Goal: Obtain resource: Download file/media

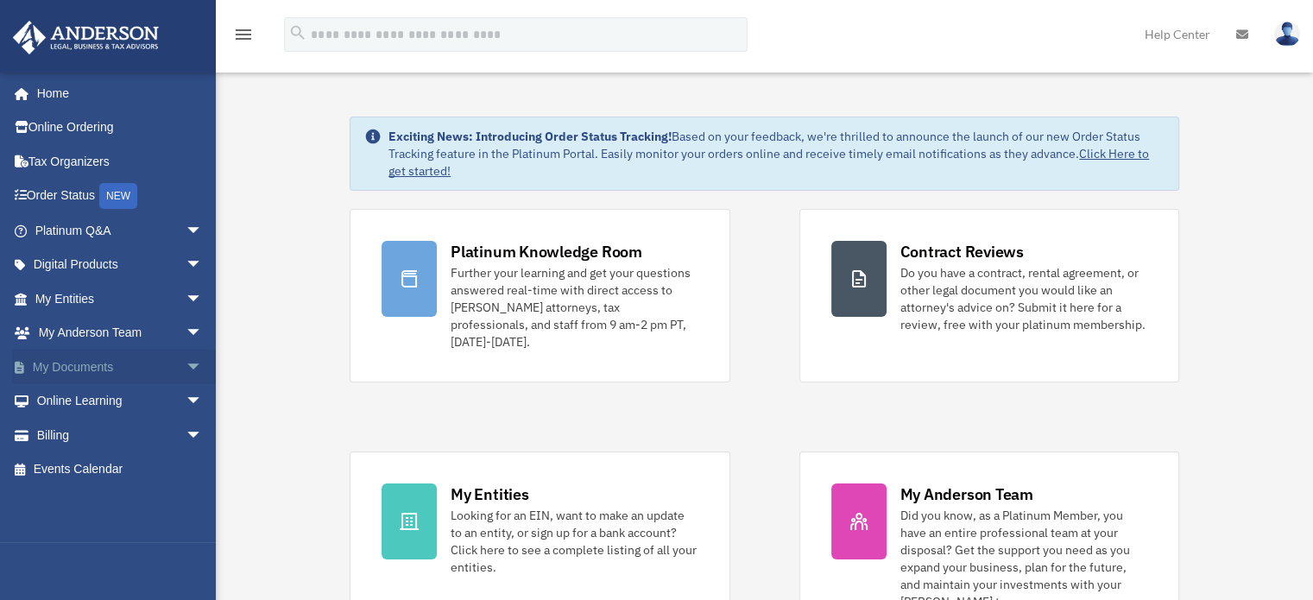
click at [192, 359] on span "arrow_drop_down" at bounding box center [203, 367] width 35 height 35
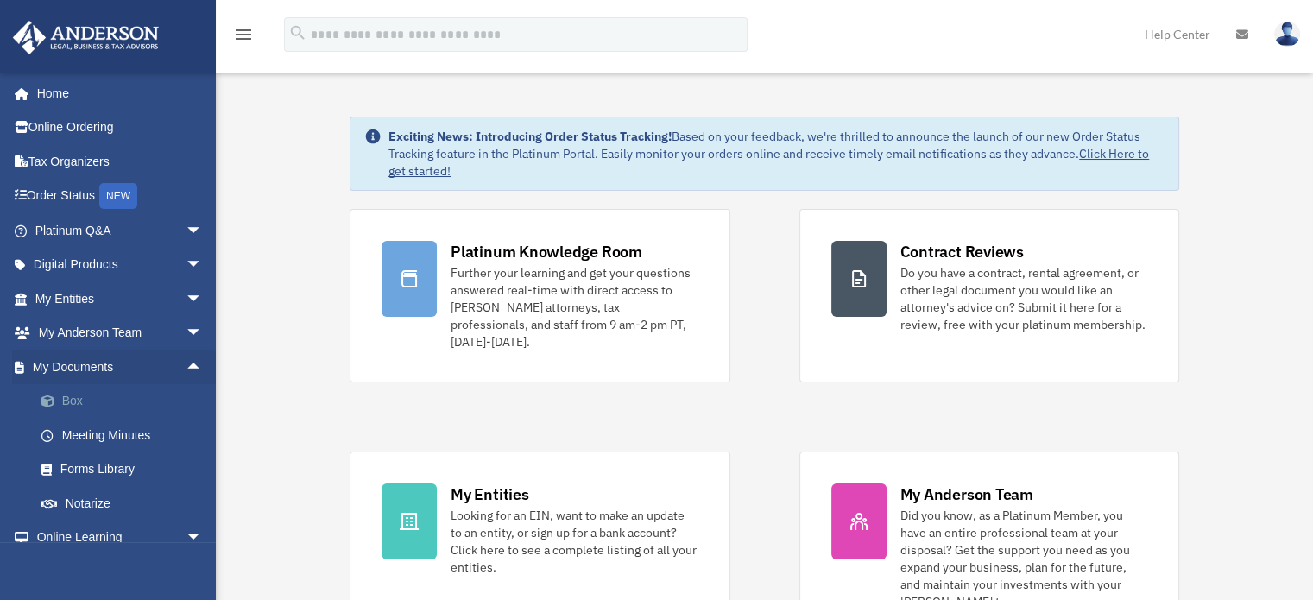
click at [64, 400] on link "Box" at bounding box center [126, 401] width 205 height 35
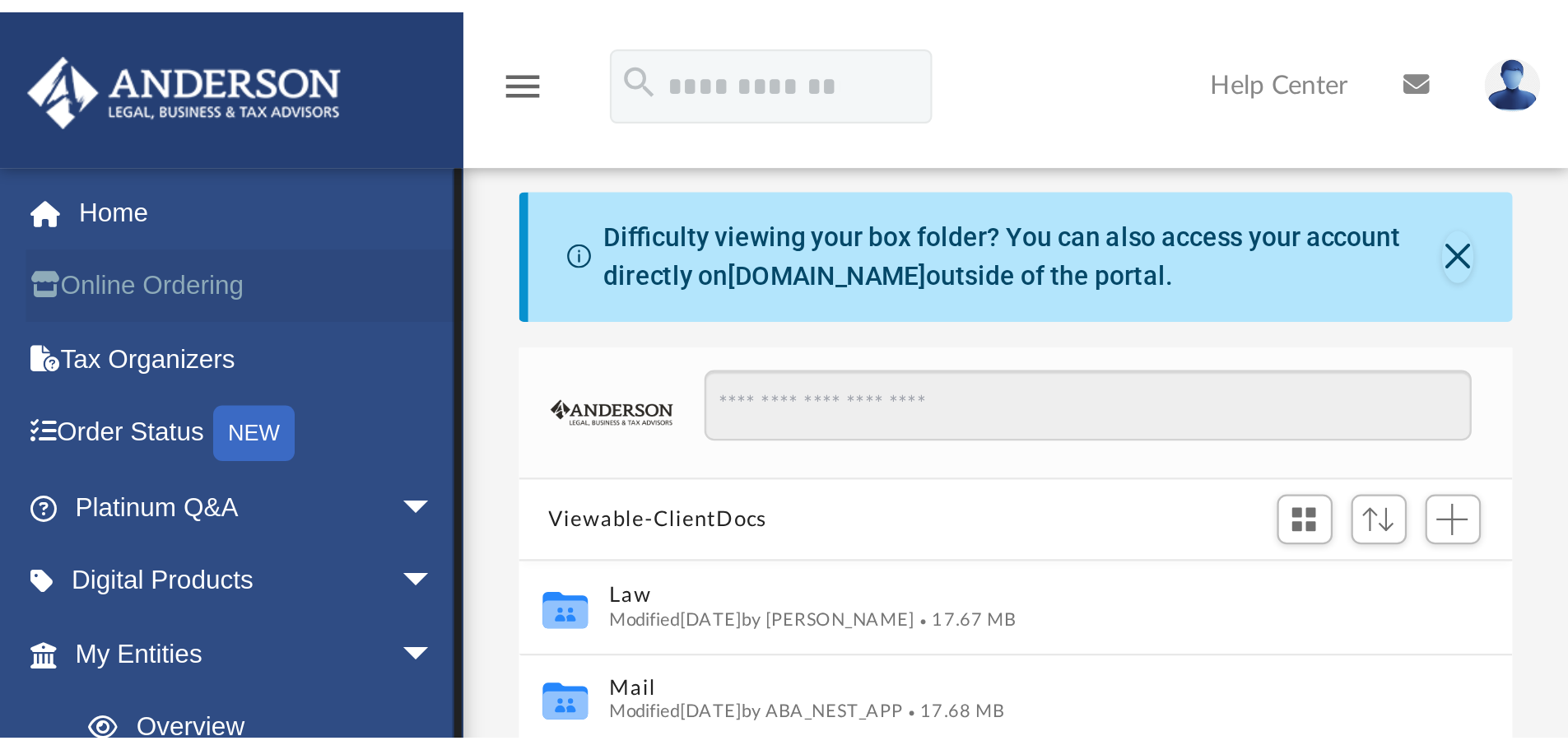
scroll to position [363, 1213]
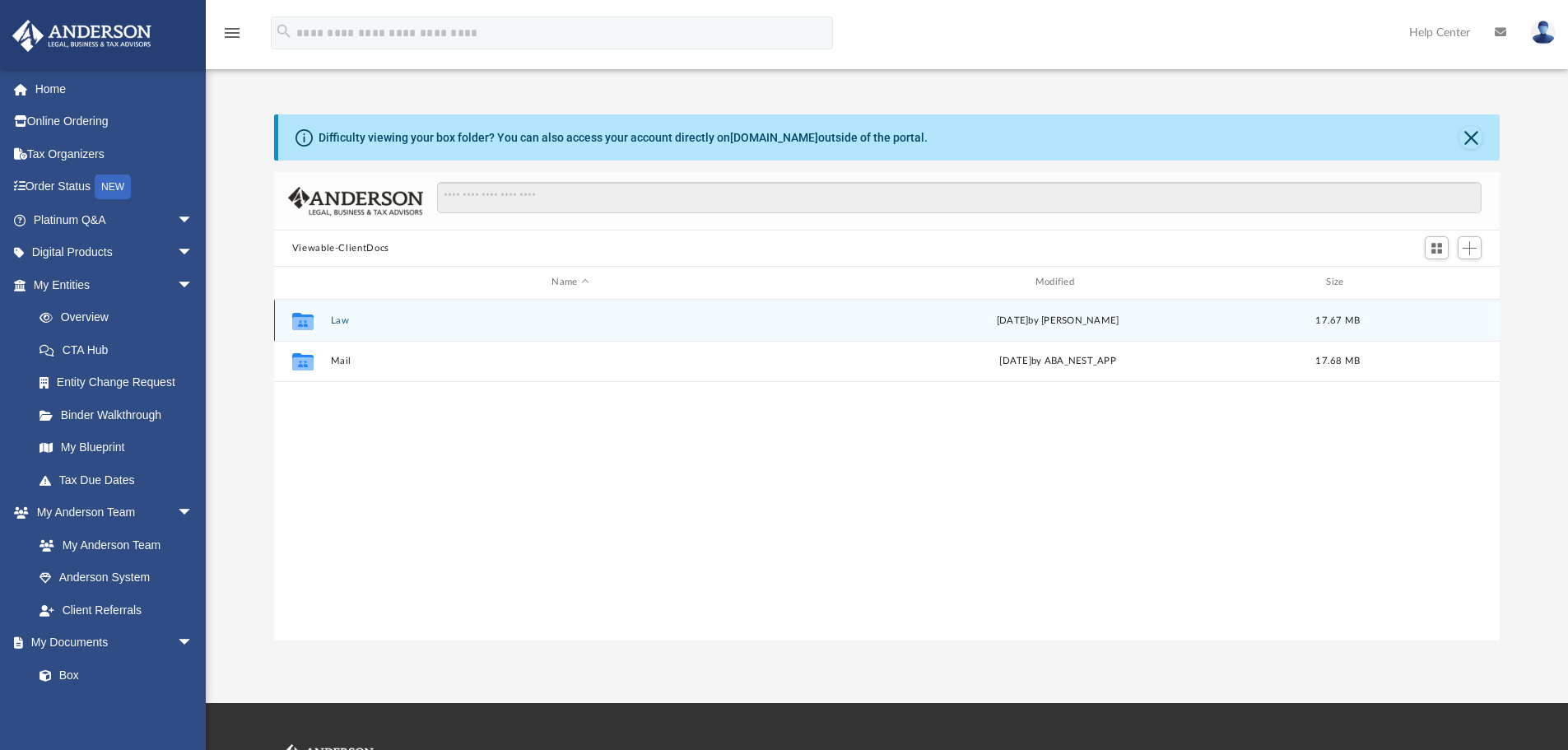
click at [300, 316] on icon "grid" at bounding box center [302, 321] width 21 height 17
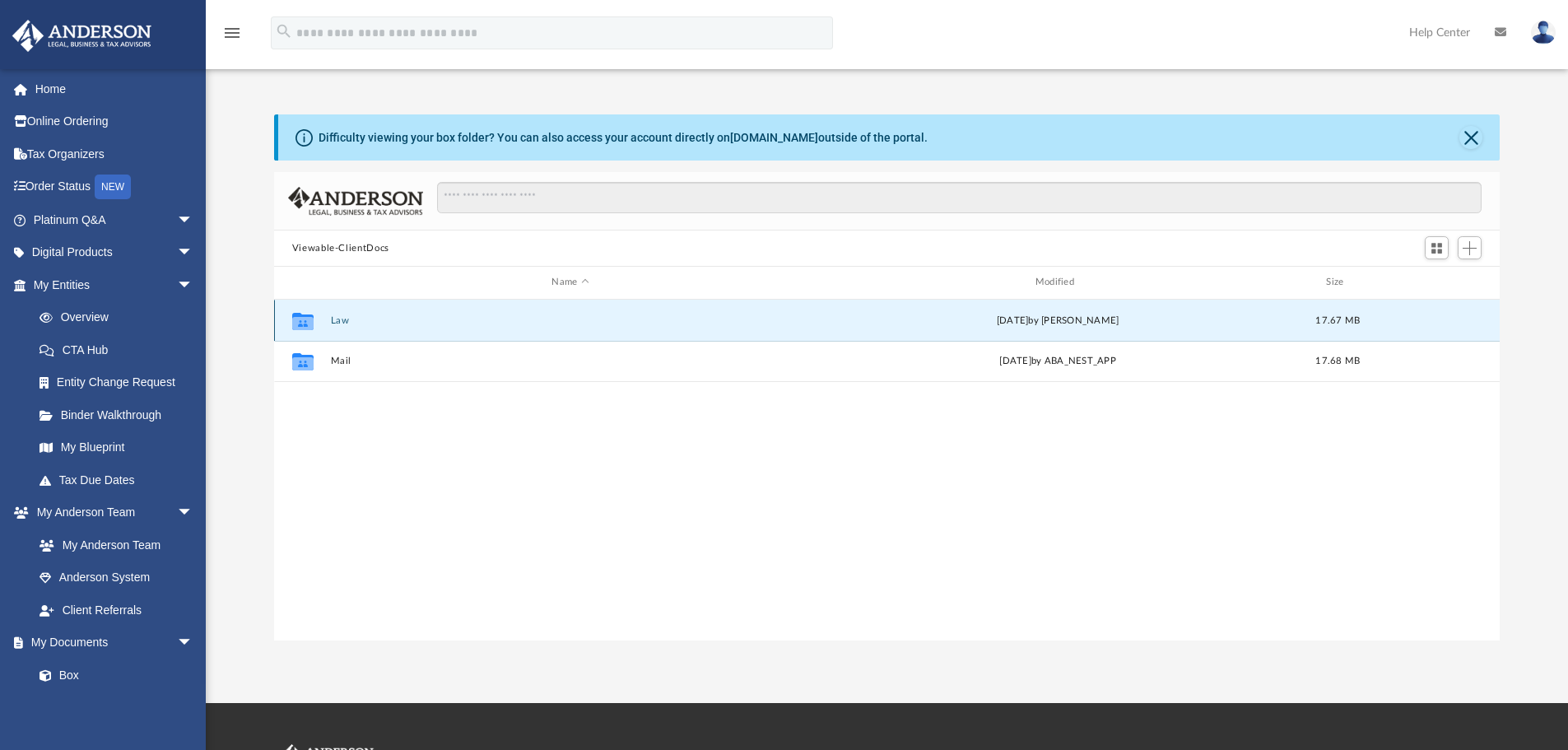
click at [311, 318] on icon "grid" at bounding box center [302, 323] width 21 height 13
click at [311, 317] on icon "grid" at bounding box center [302, 323] width 21 height 13
click at [1058, 318] on div "[DATE] by [PERSON_NAME]" at bounding box center [1057, 321] width 480 height 15
click at [298, 322] on icon "grid" at bounding box center [302, 323] width 21 height 13
click at [1264, 324] on span "17.67 MB" at bounding box center [1337, 320] width 45 height 9
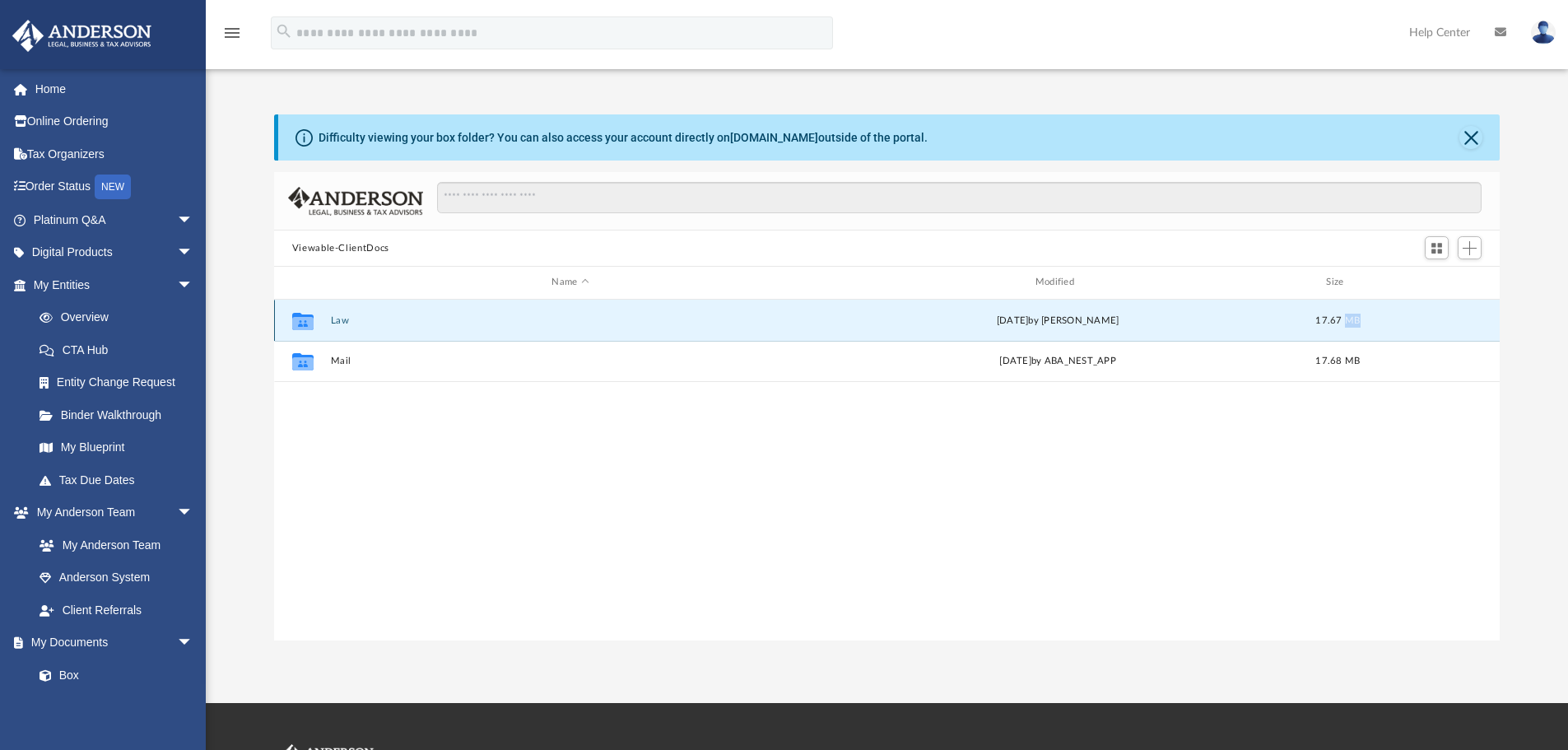
click at [1264, 324] on span "17.67 MB" at bounding box center [1337, 320] width 45 height 9
click at [310, 324] on icon "grid" at bounding box center [302, 323] width 21 height 13
click at [309, 323] on icon "grid" at bounding box center [302, 323] width 21 height 13
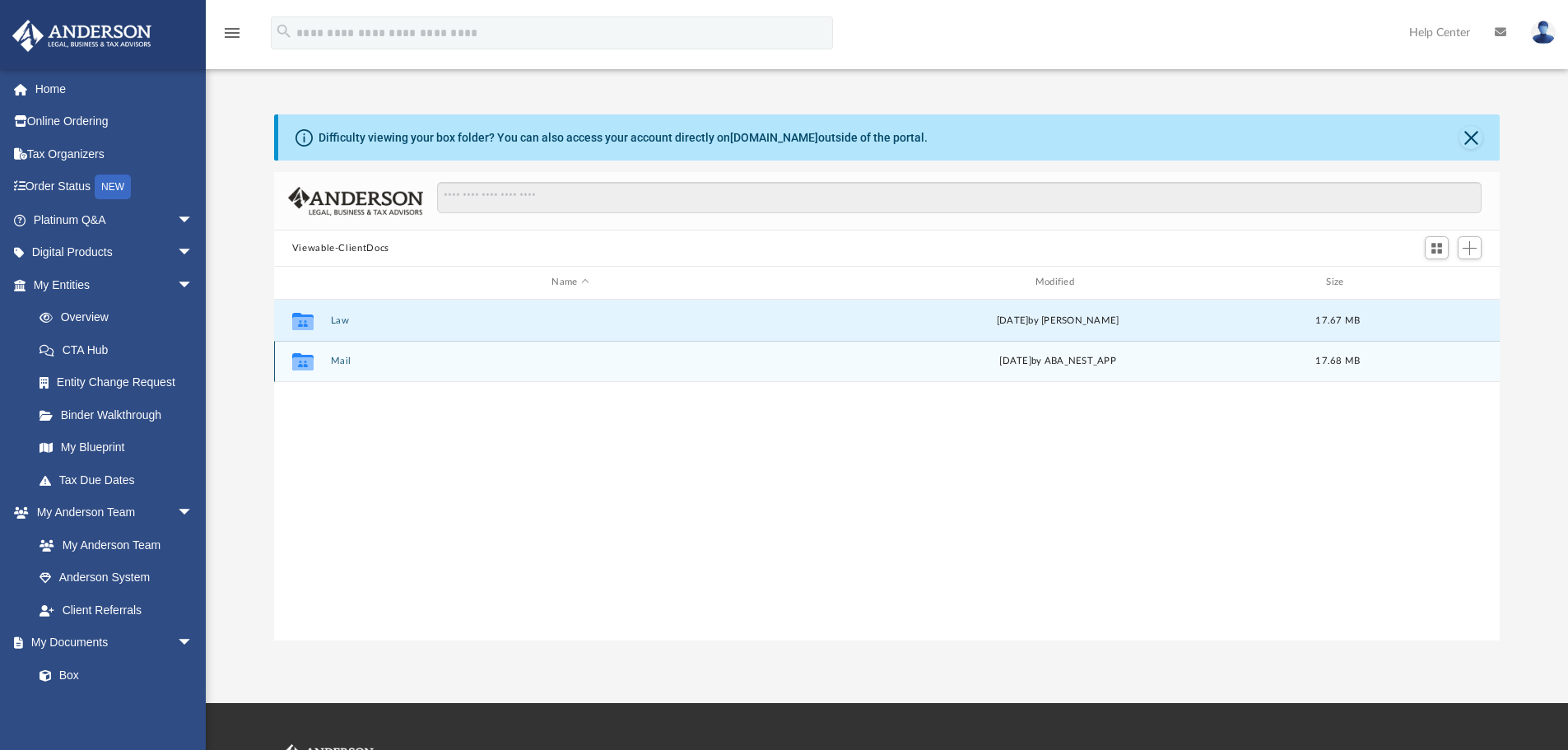
click at [320, 355] on div "Collaborated Folder" at bounding box center [302, 362] width 41 height 27
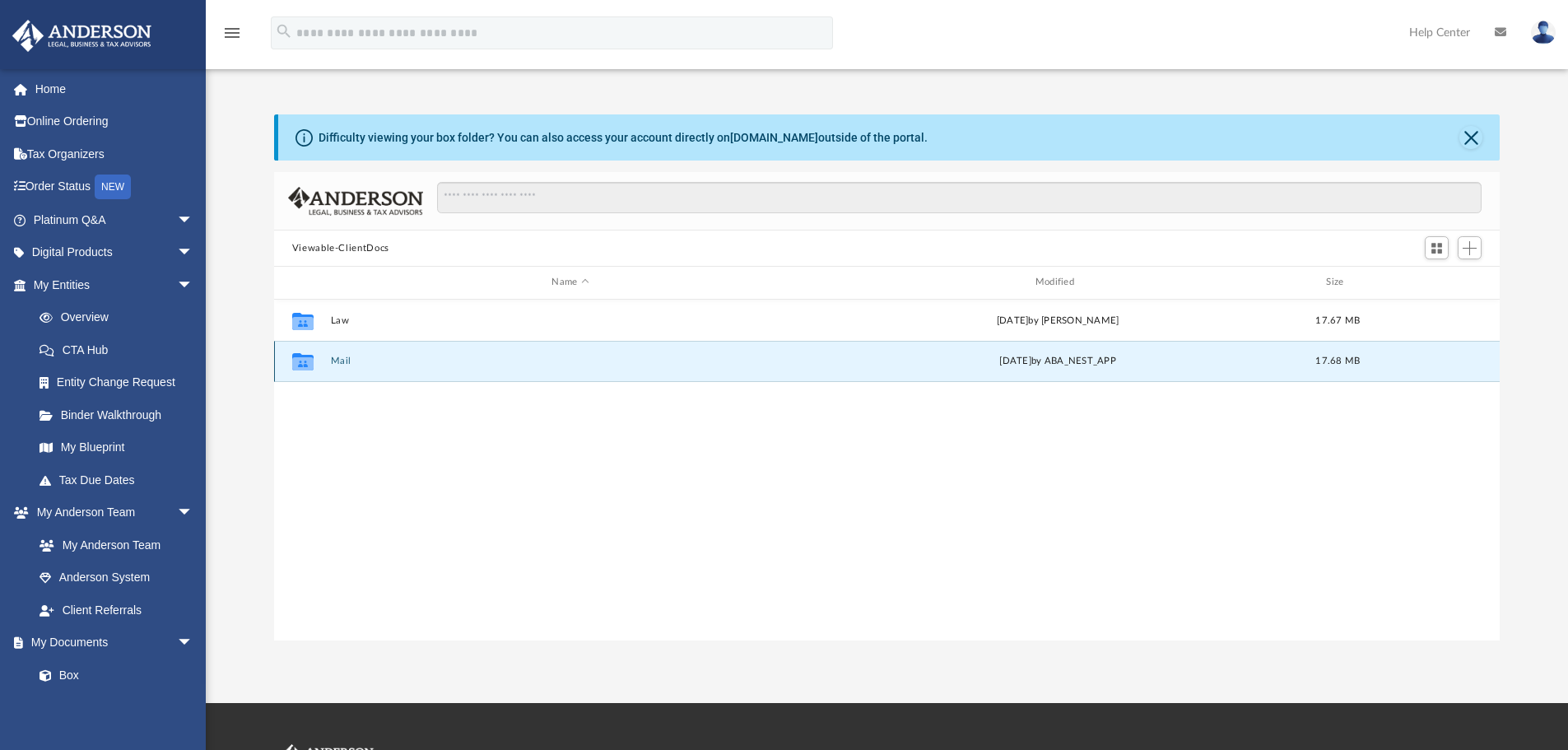
click at [338, 360] on button "Mail" at bounding box center [569, 361] width 480 height 10
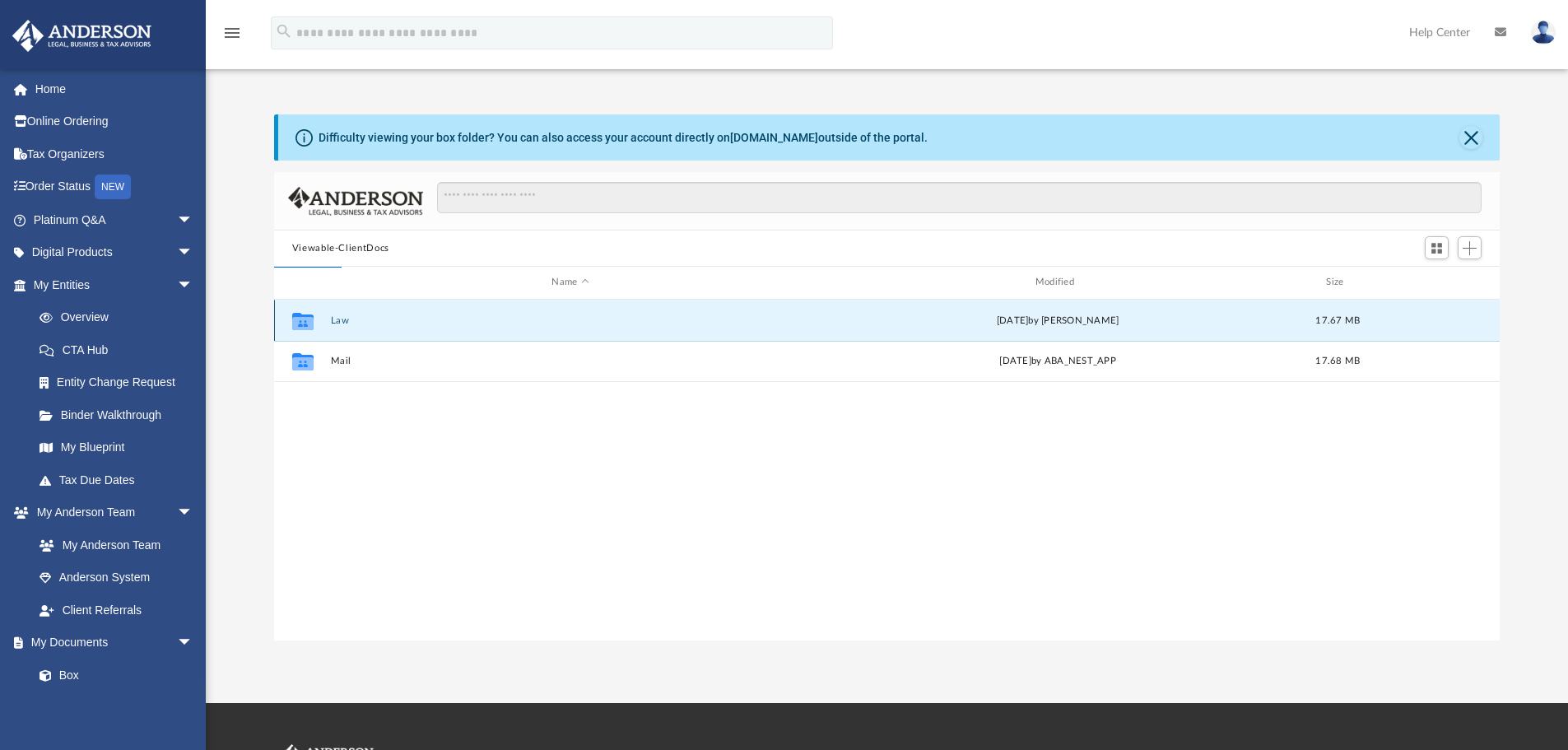
click at [342, 320] on button "Law" at bounding box center [569, 321] width 480 height 10
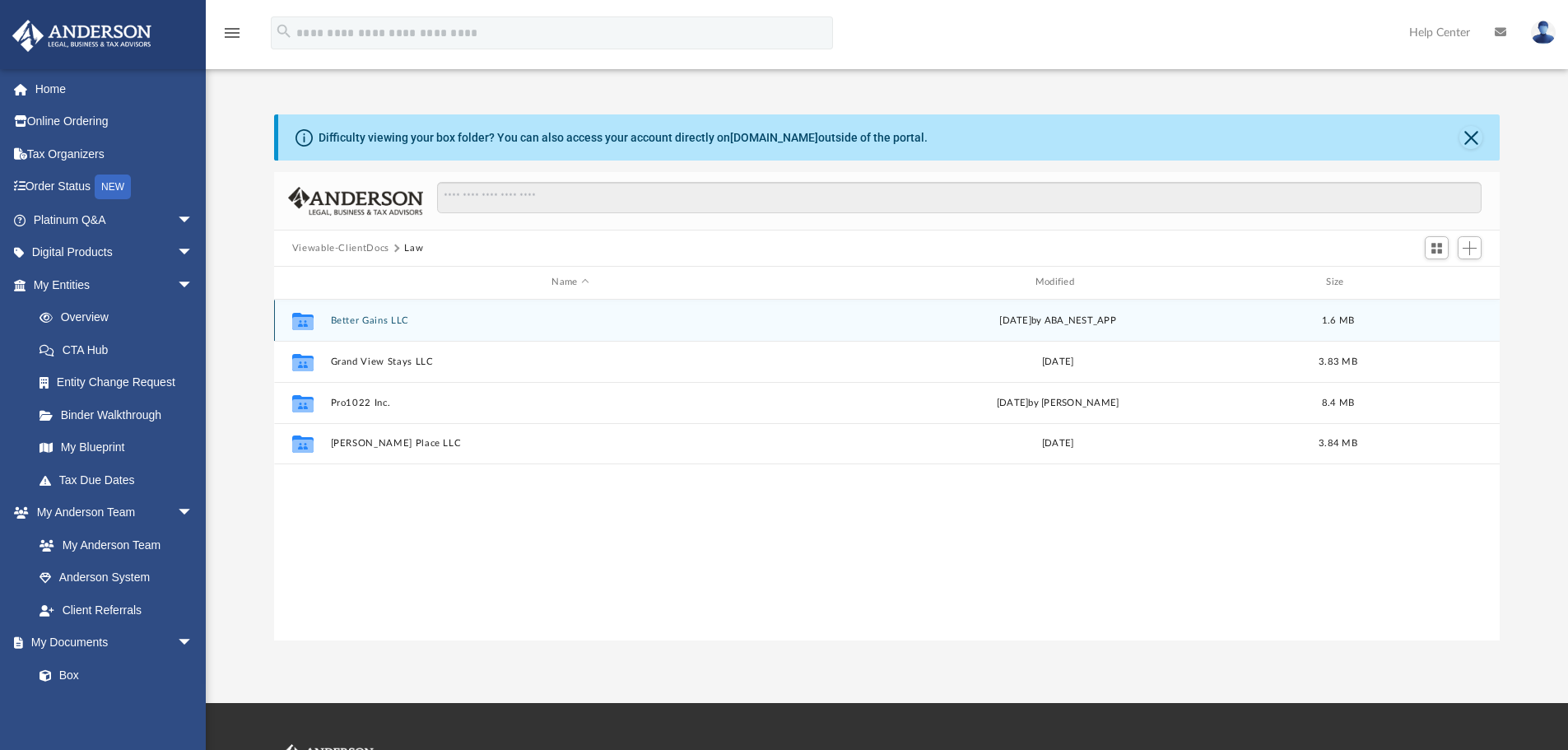
click at [376, 316] on button "Better Gains LLC" at bounding box center [569, 321] width 480 height 10
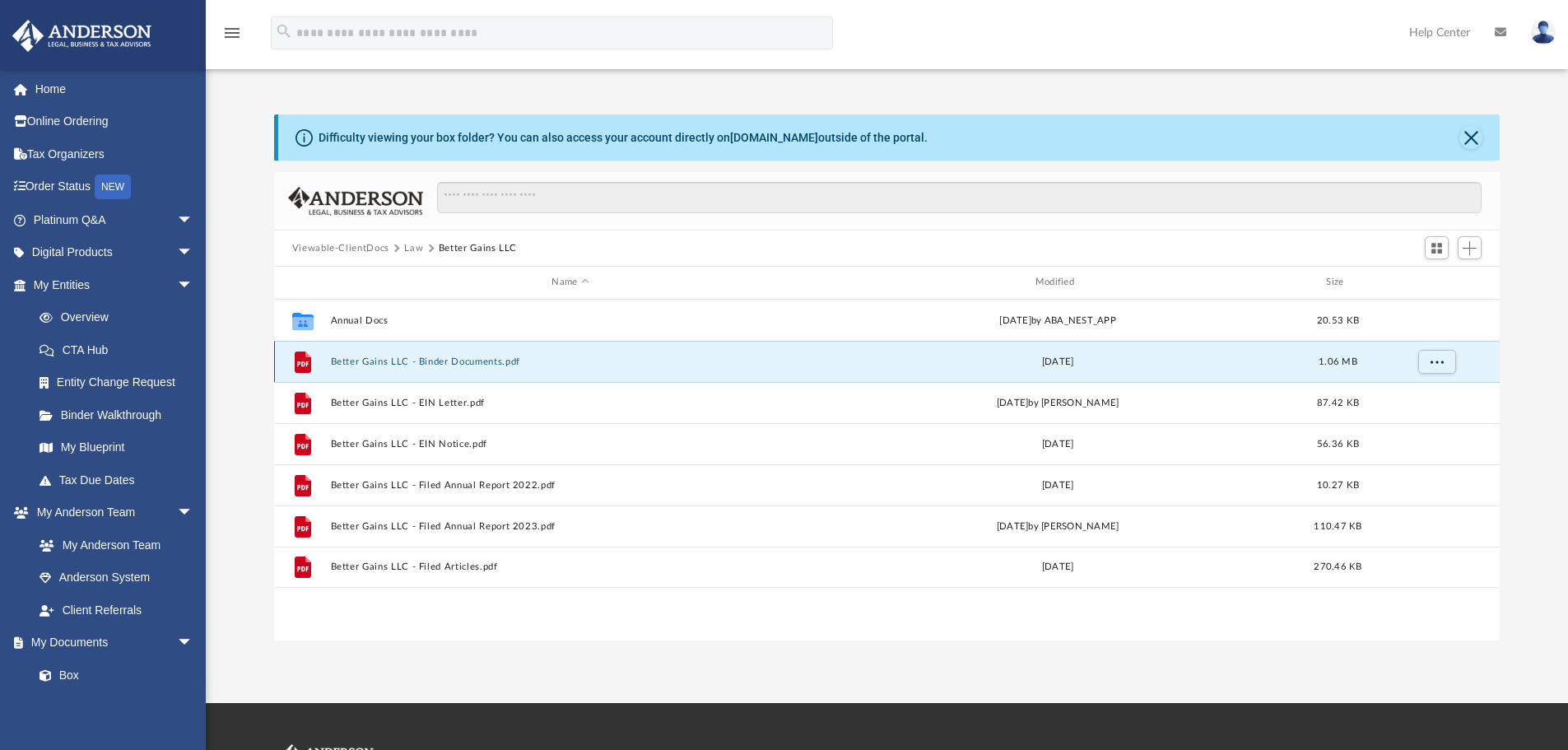
click at [481, 362] on button "Better Gains LLC - Binder Documents.pdf" at bounding box center [569, 362] width 480 height 10
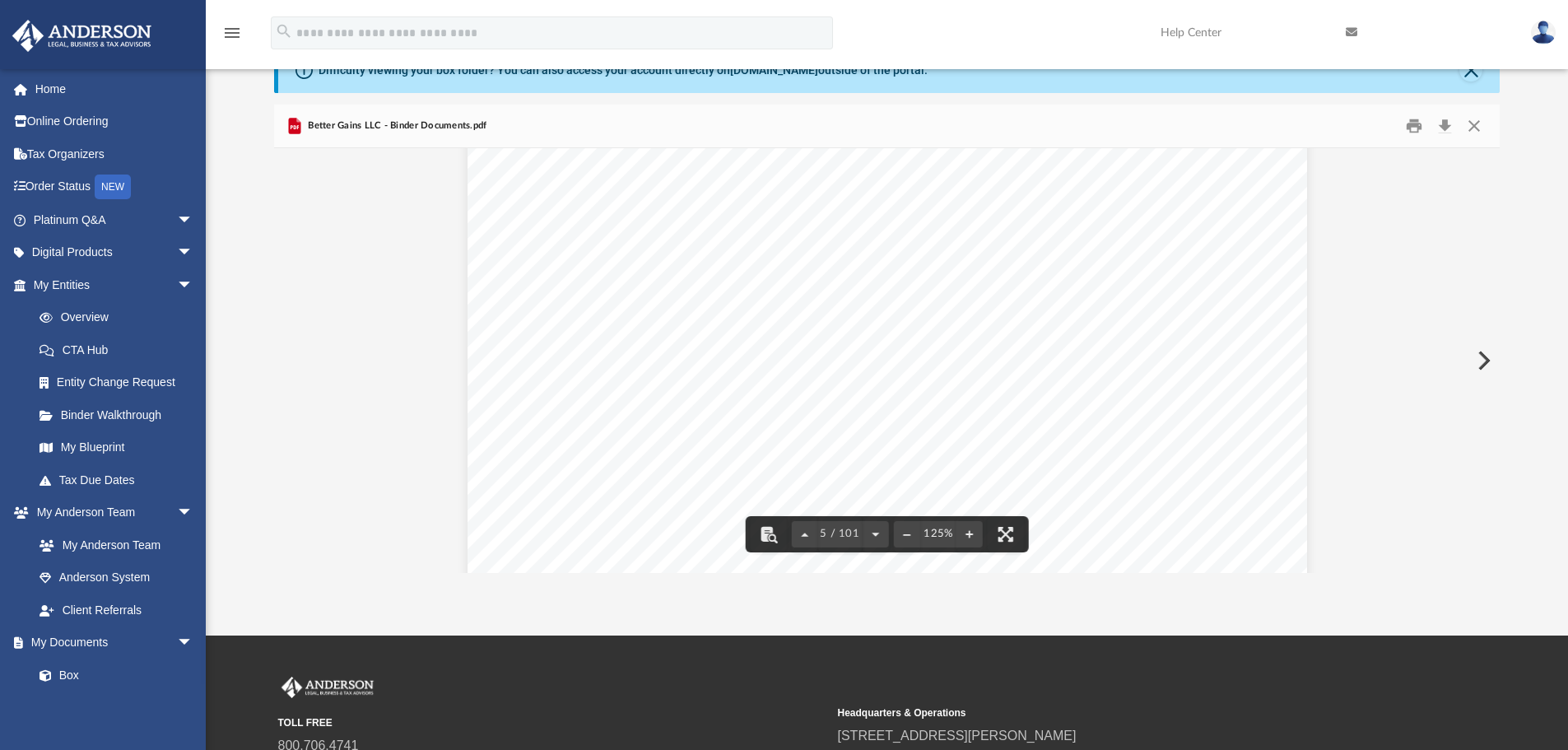
scroll to position [4613, 0]
drag, startPoint x: 616, startPoint y: 232, endPoint x: 901, endPoint y: 233, distance: 285.0
click at [901, 232] on div "GENERAL INFORMATION Your LLC portfolio is designed to assist you in organizing …" at bounding box center [887, 539] width 839 height 1087
click at [885, 237] on span "Managing or developing assets (such as real estate)" at bounding box center [777, 231] width 310 height 15
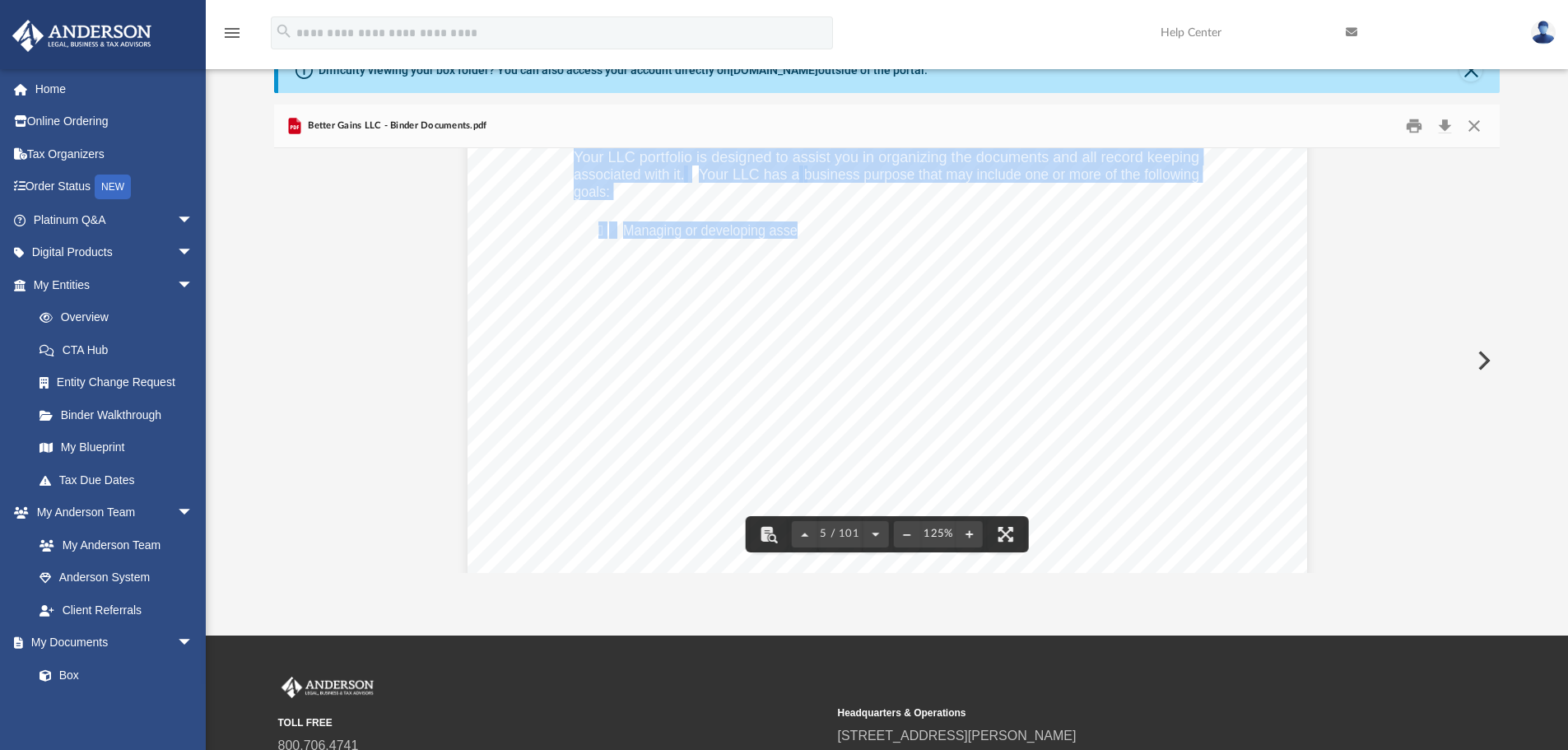
drag, startPoint x: 792, startPoint y: 229, endPoint x: 922, endPoint y: 247, distance: 131.2
click at [921, 247] on div "GENERAL INFORMATION Your LLC portfolio is designed to assist you in organizing …" at bounding box center [887, 539] width 839 height 1087
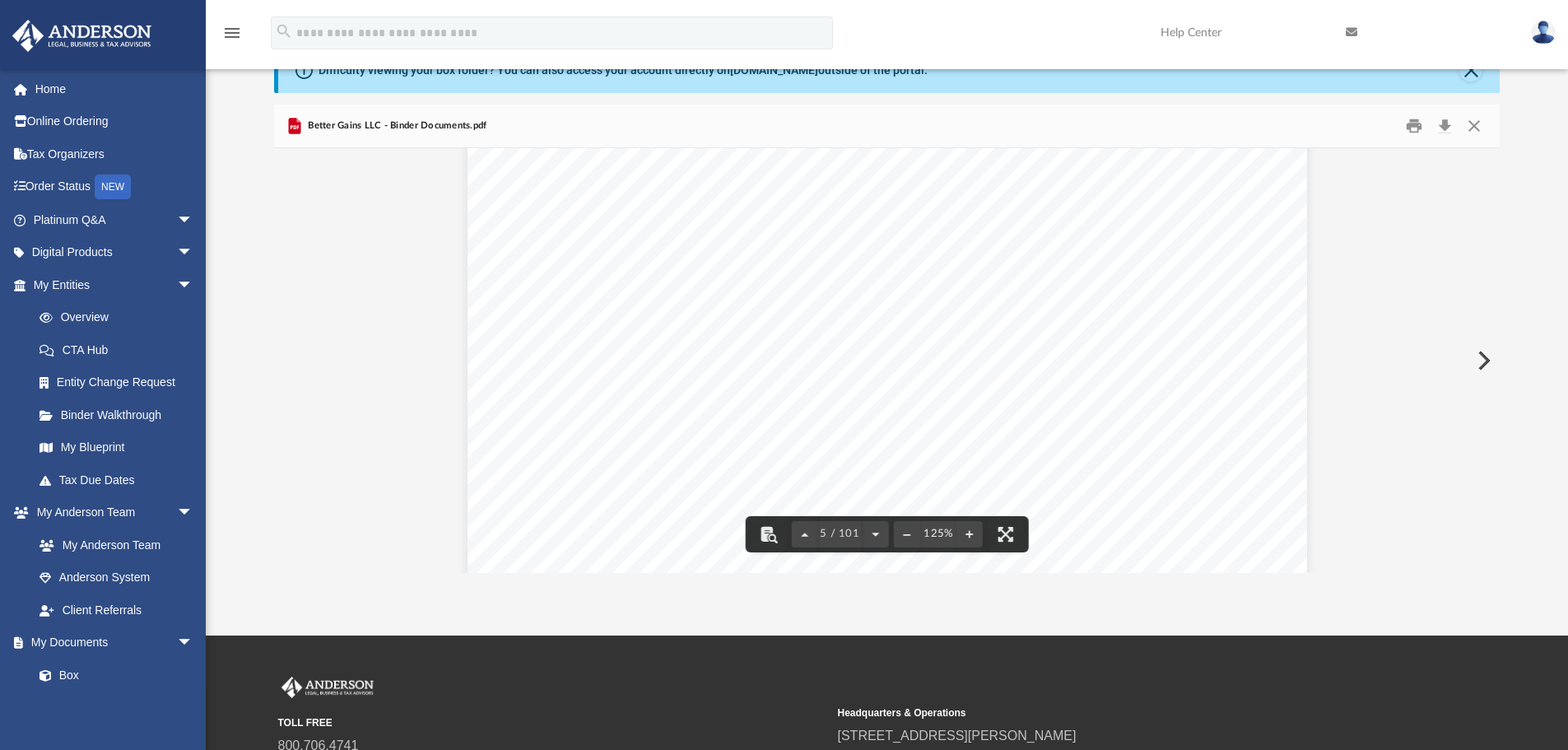
click at [852, 263] on span "Protecting partnership assets from creditors’ claims" at bounding box center [777, 270] width 310 height 15
